Goal: Obtain resource: Download file/media

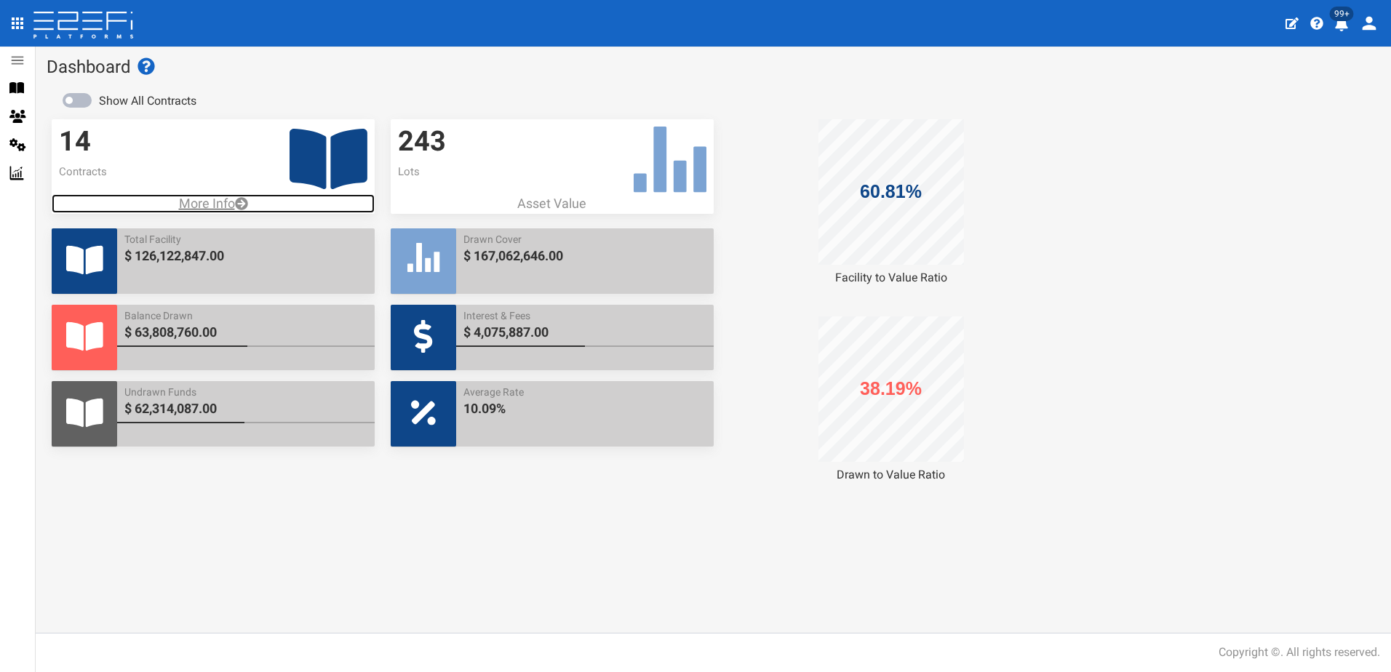
click at [206, 202] on p "More Info" at bounding box center [213, 203] width 323 height 19
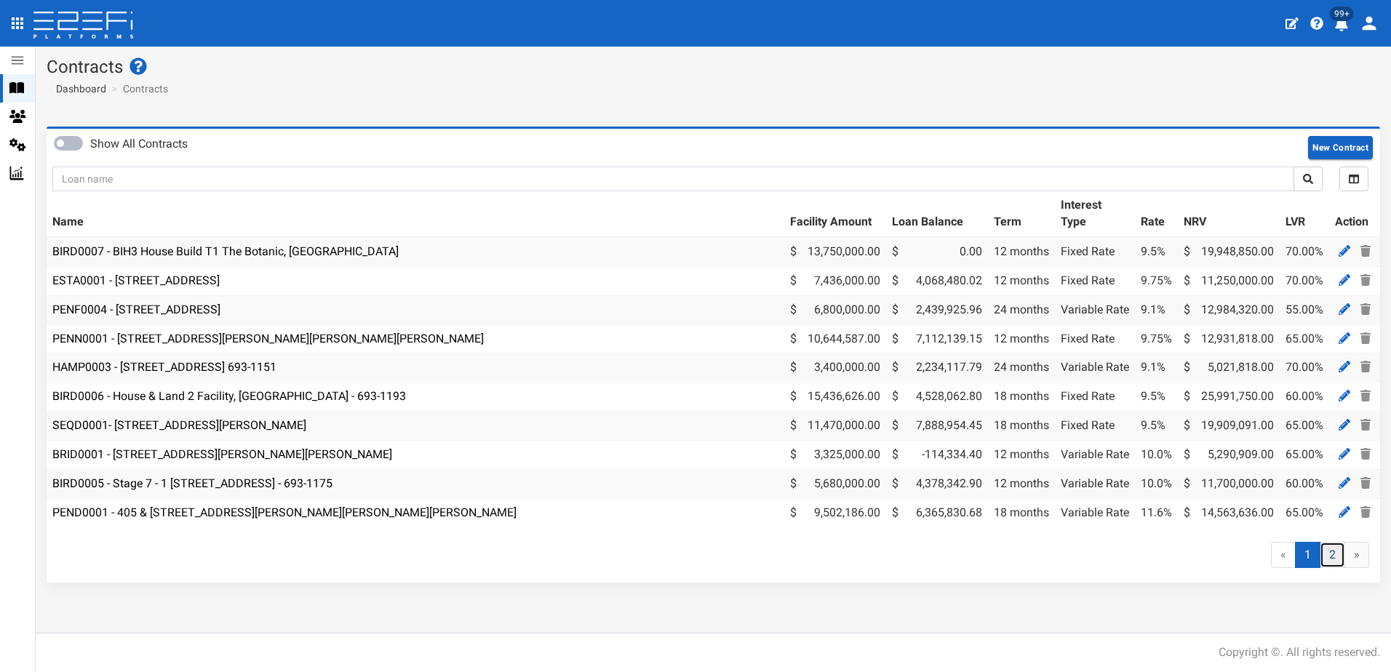
click at [1330, 565] on link "2" at bounding box center [1332, 555] width 25 height 27
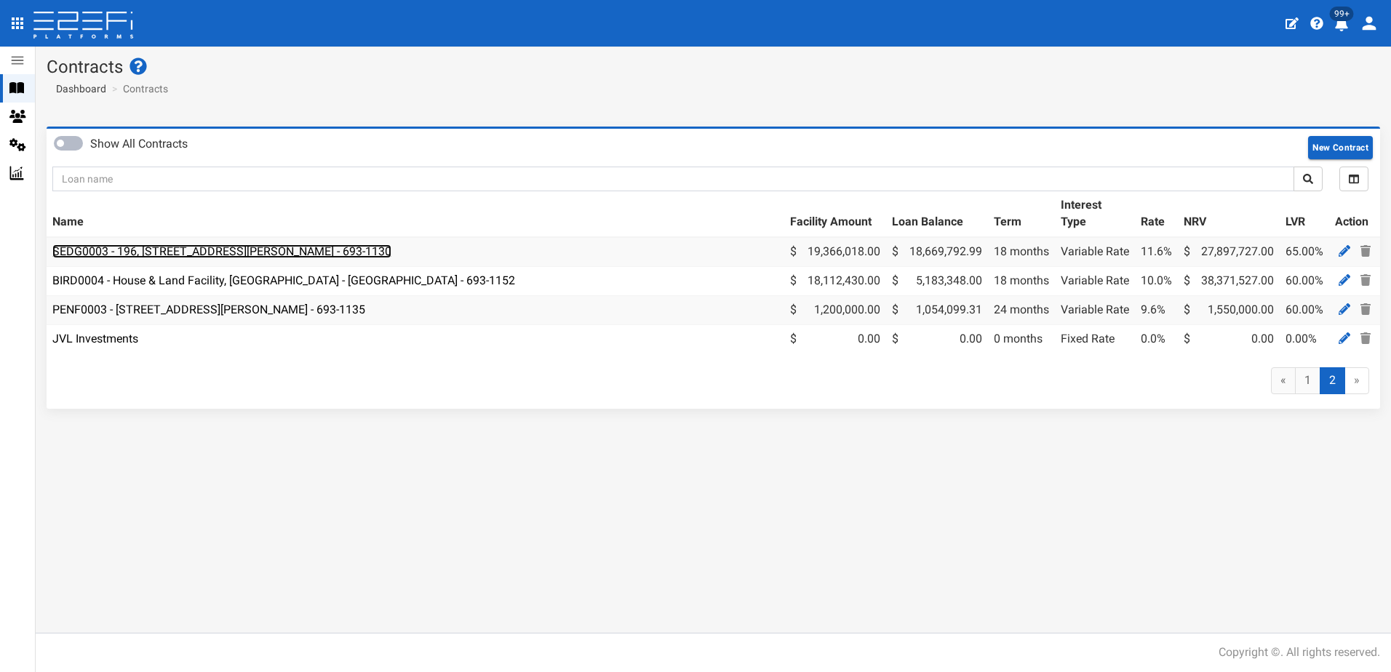
click at [135, 254] on link "SEDG0003 - 196, [STREET_ADDRESS][PERSON_NAME] - 693-1130" at bounding box center [221, 251] width 339 height 14
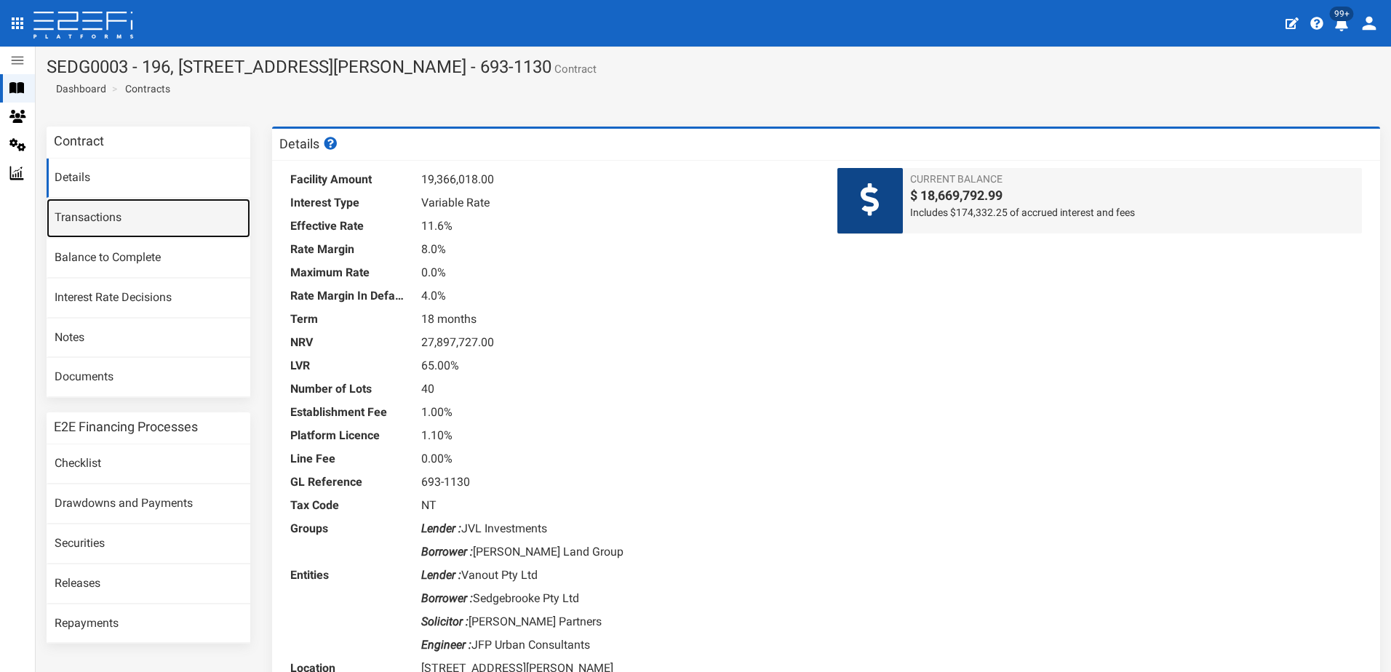
click at [88, 215] on link "Transactions" at bounding box center [149, 218] width 204 height 39
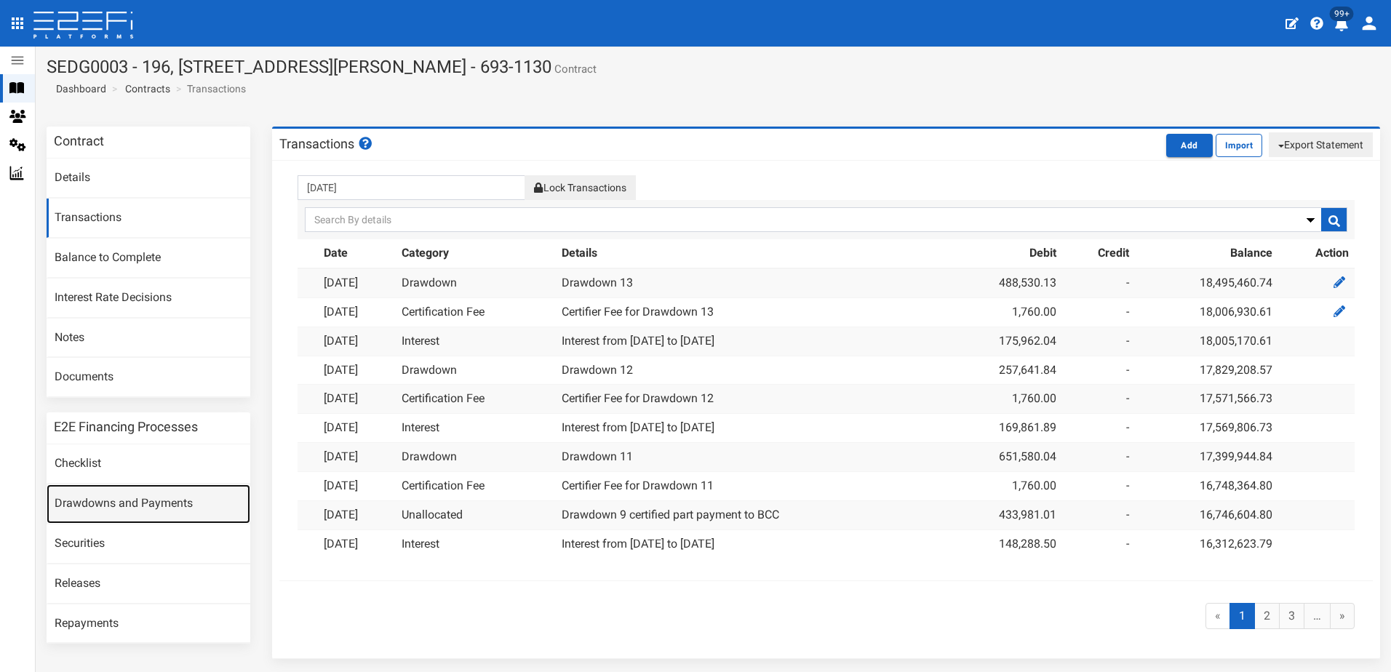
click at [154, 498] on link "Drawdowns and Payments" at bounding box center [149, 504] width 204 height 39
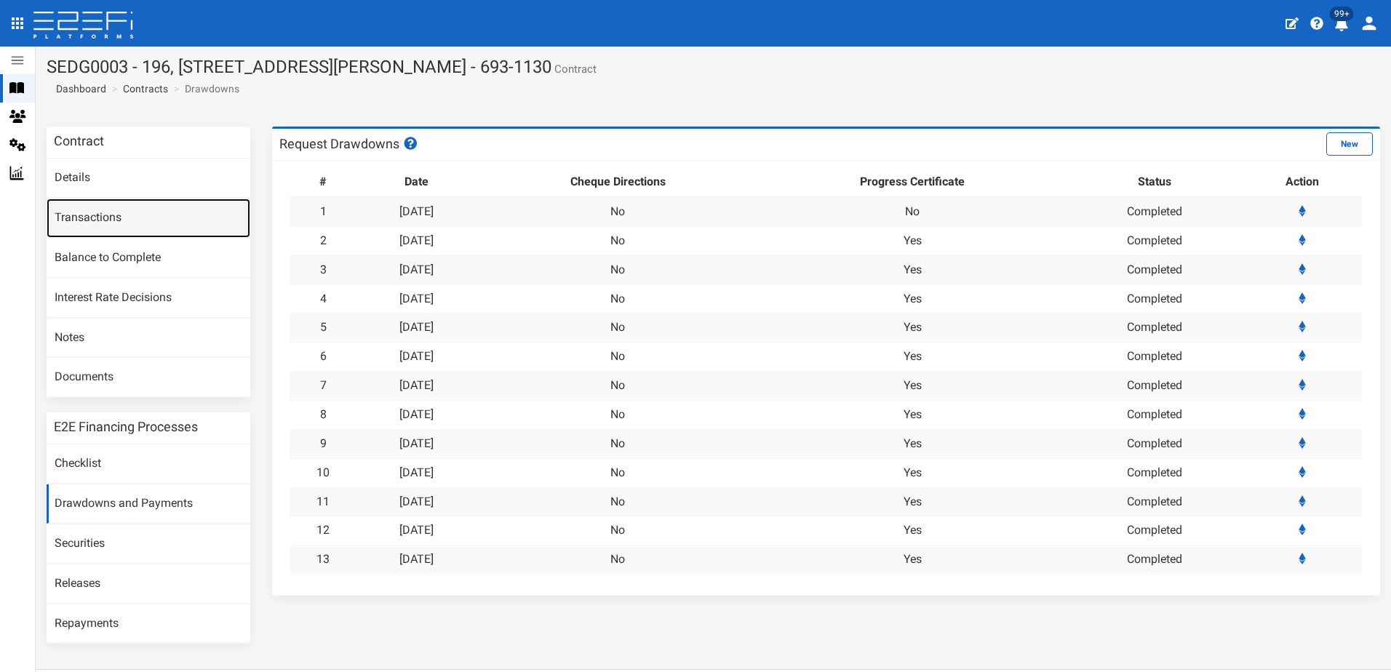
click at [106, 223] on link "Transactions" at bounding box center [149, 218] width 204 height 39
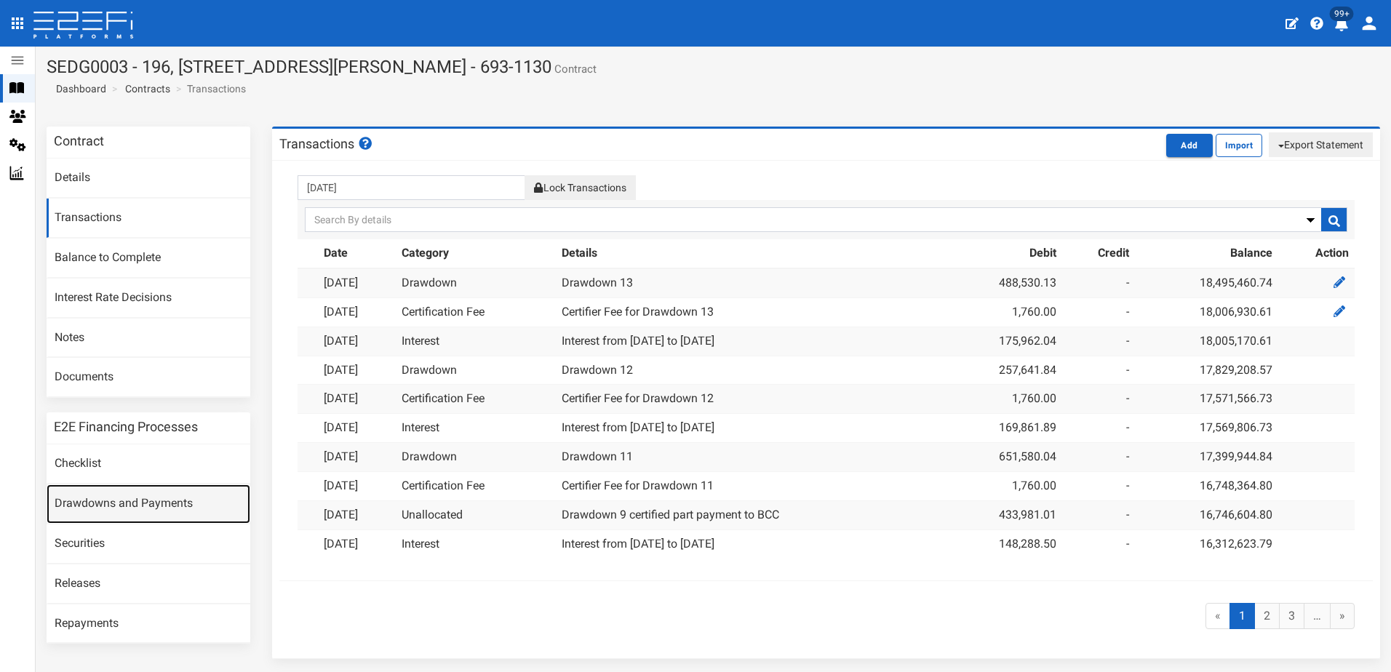
click at [133, 499] on link "Drawdowns and Payments" at bounding box center [149, 504] width 204 height 39
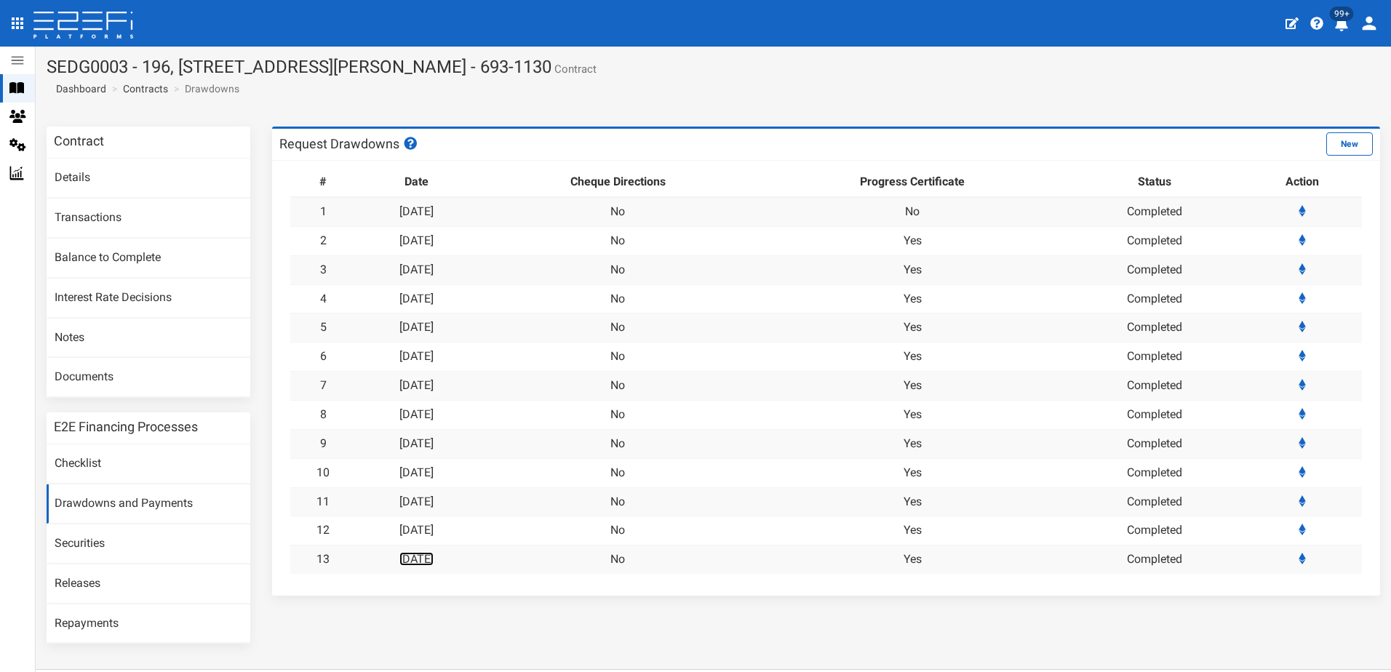
click at [434, 561] on link "[DATE]" at bounding box center [416, 559] width 34 height 14
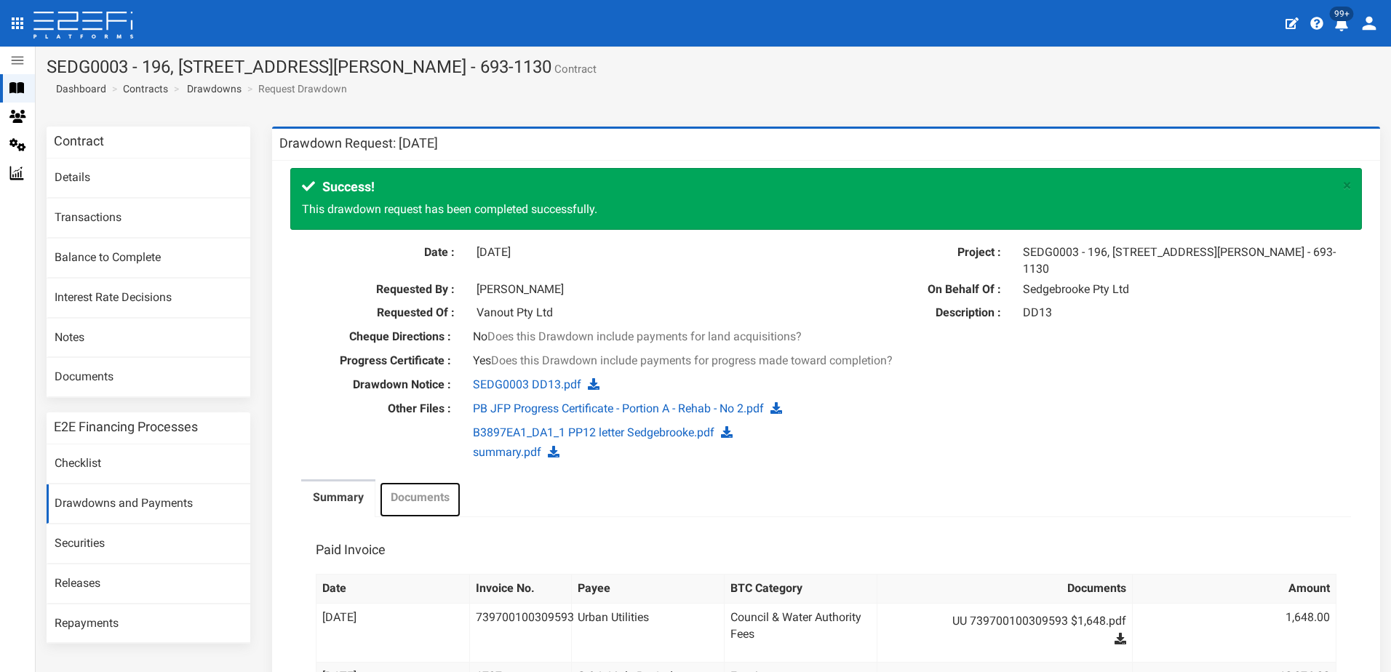
click at [426, 498] on label "Documents" at bounding box center [420, 498] width 59 height 17
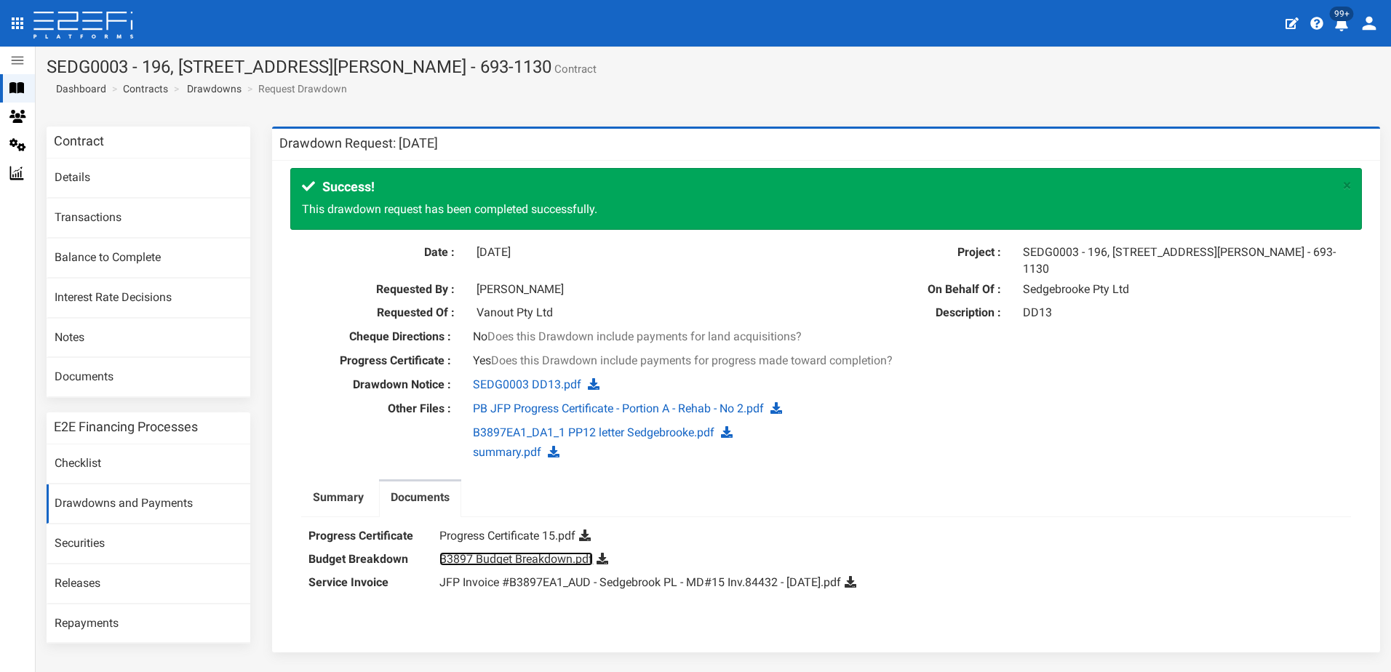
click at [503, 557] on link "B3897 Budget Breakdown.pdf" at bounding box center [517, 559] width 154 height 14
